Goal: Find specific page/section: Find specific page/section

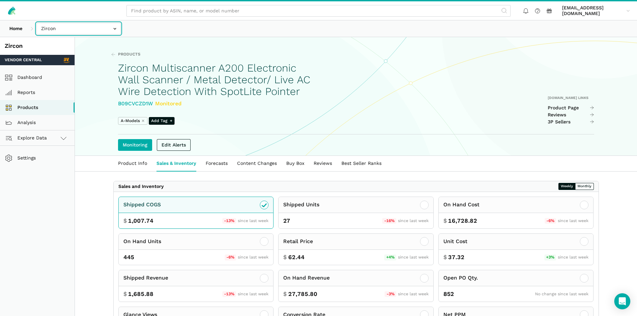
click at [55, 30] on input "text" at bounding box center [78, 29] width 84 height 12
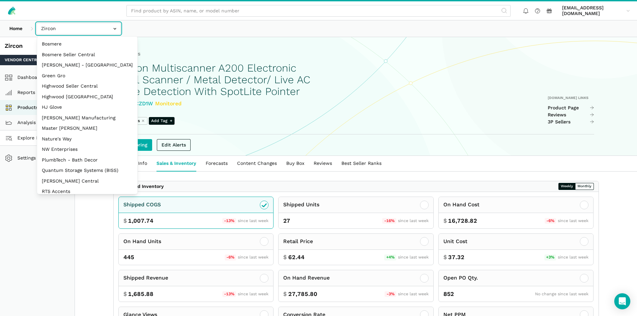
select select "3t6bg6GamSTDovWwD6pnZB2o"
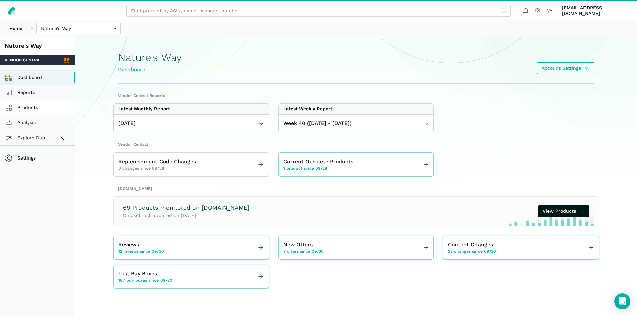
click at [21, 107] on link "Products" at bounding box center [37, 107] width 75 height 15
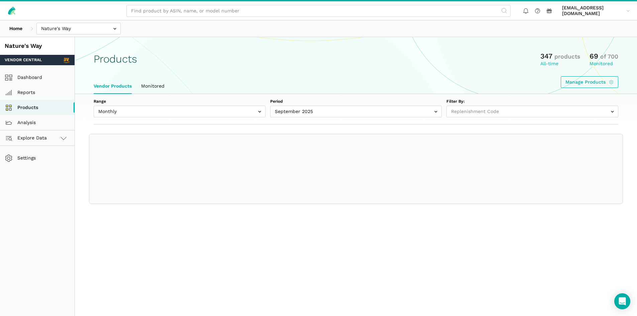
select select
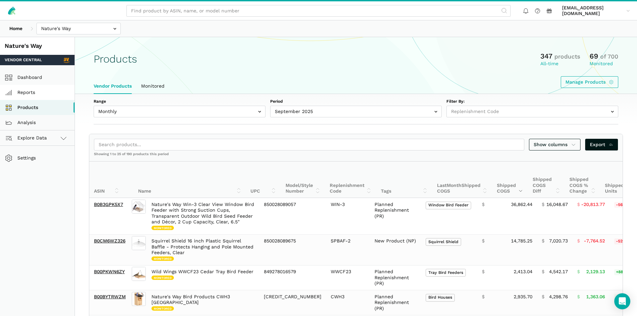
click at [46, 90] on link "Reports" at bounding box center [37, 92] width 75 height 15
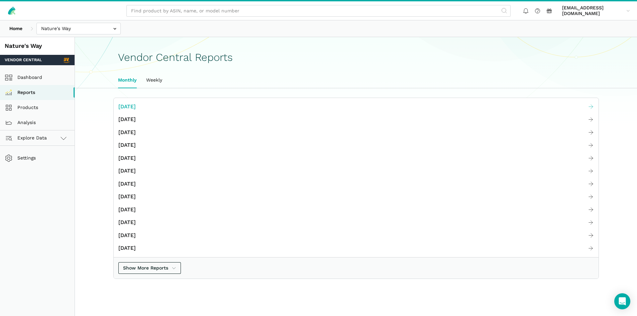
click at [136, 107] on span "[DATE]" at bounding box center [126, 107] width 17 height 8
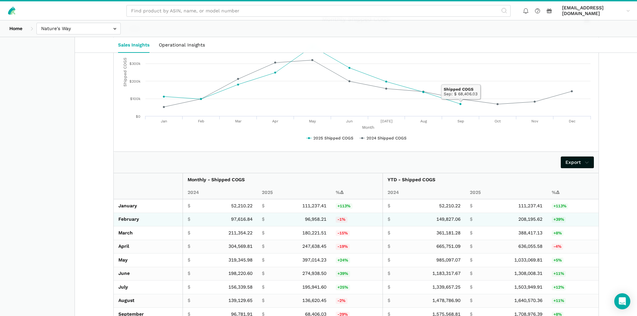
scroll to position [1109, 0]
